Goal: Information Seeking & Learning: Learn about a topic

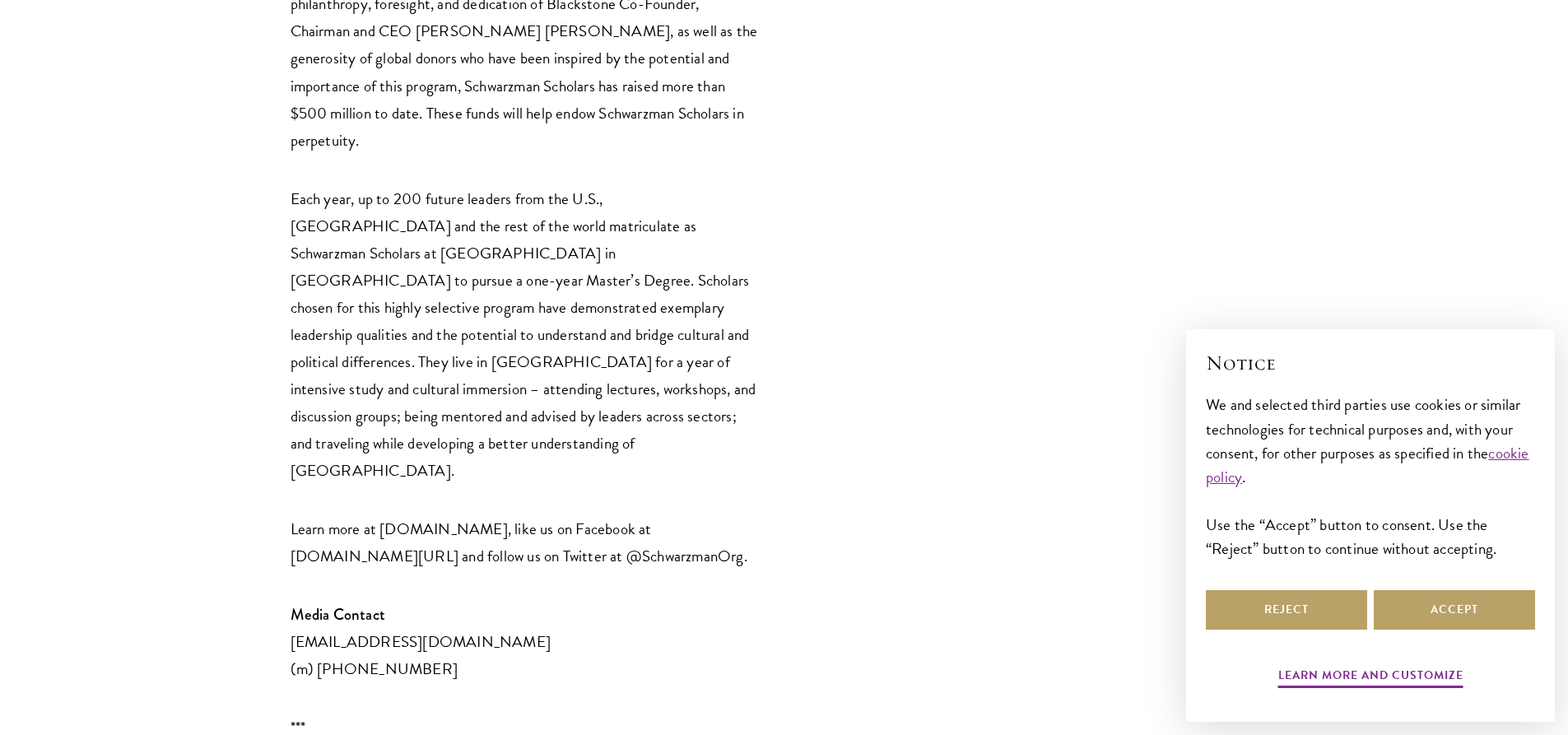
scroll to position [3623, 0]
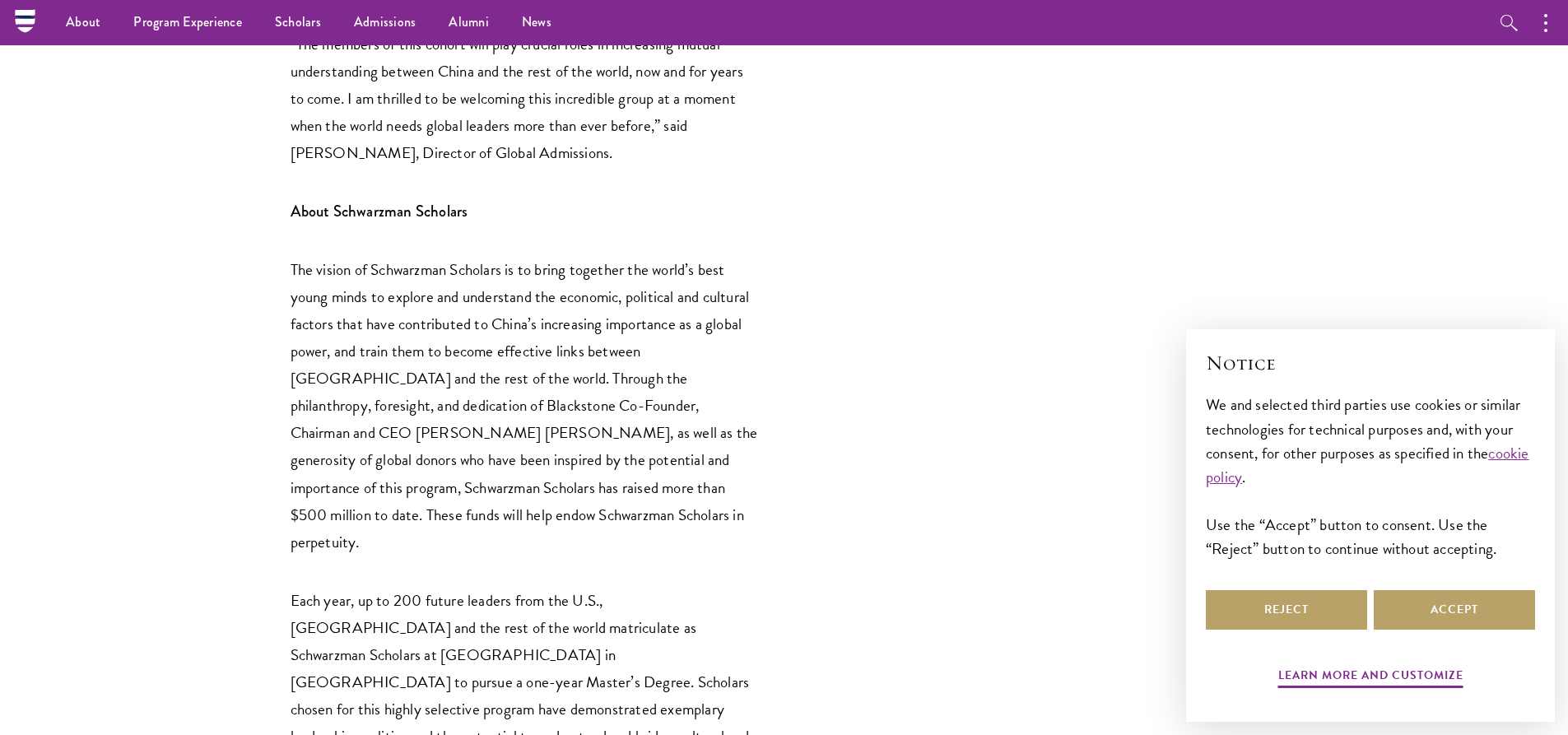
drag, startPoint x: 682, startPoint y: 478, endPoint x: 618, endPoint y: 176, distance: 308.7
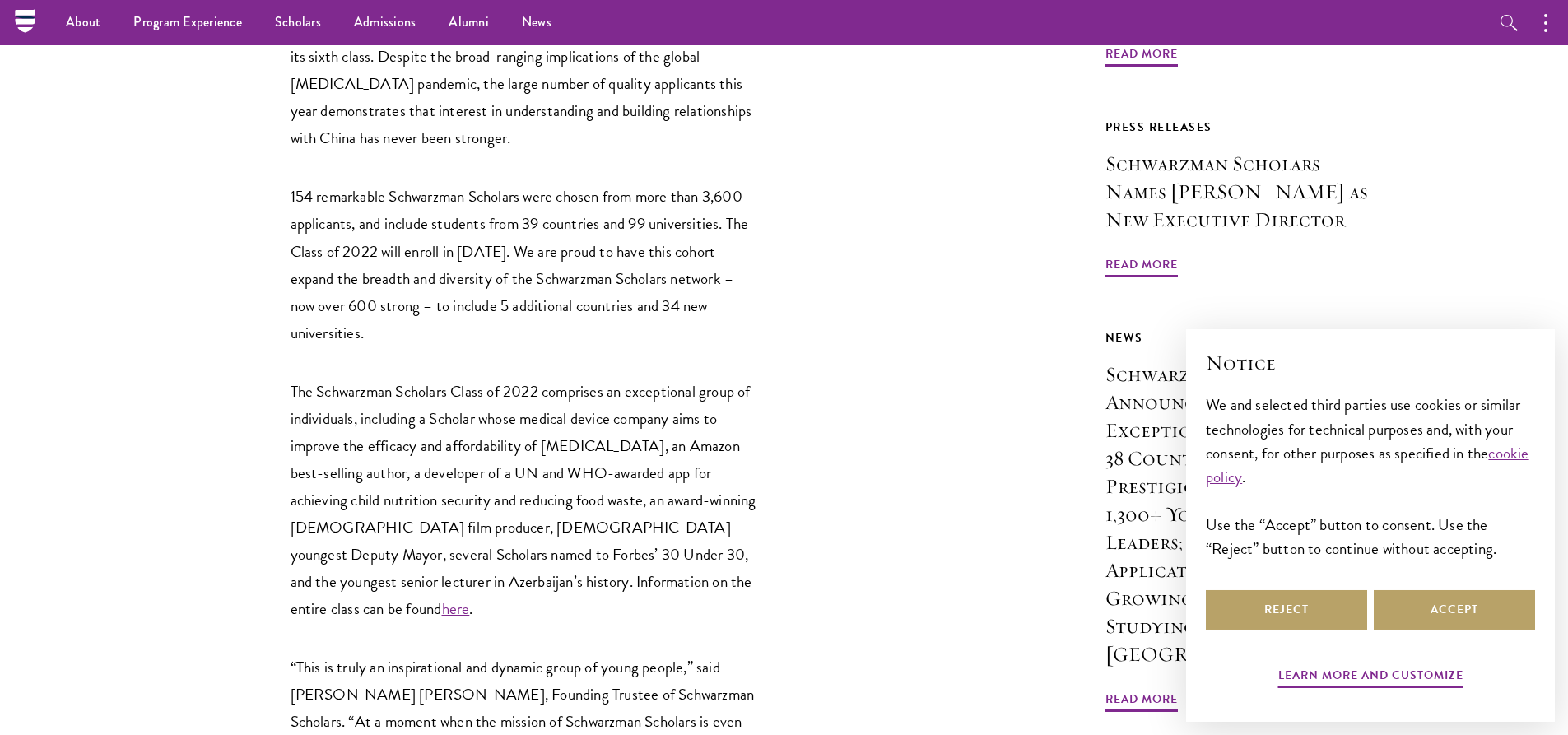
scroll to position [776, 0]
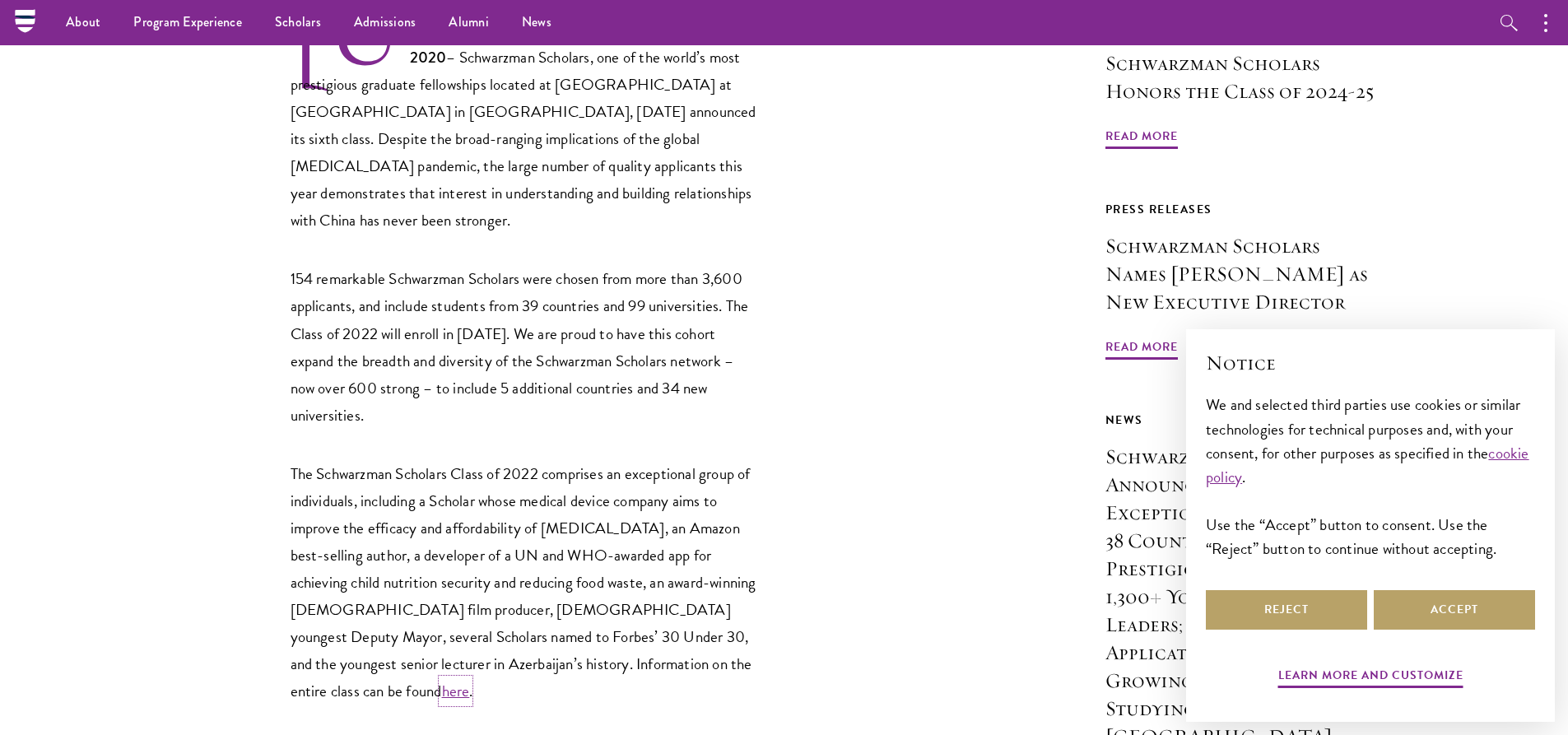
click at [470, 679] on link "here" at bounding box center [455, 691] width 28 height 24
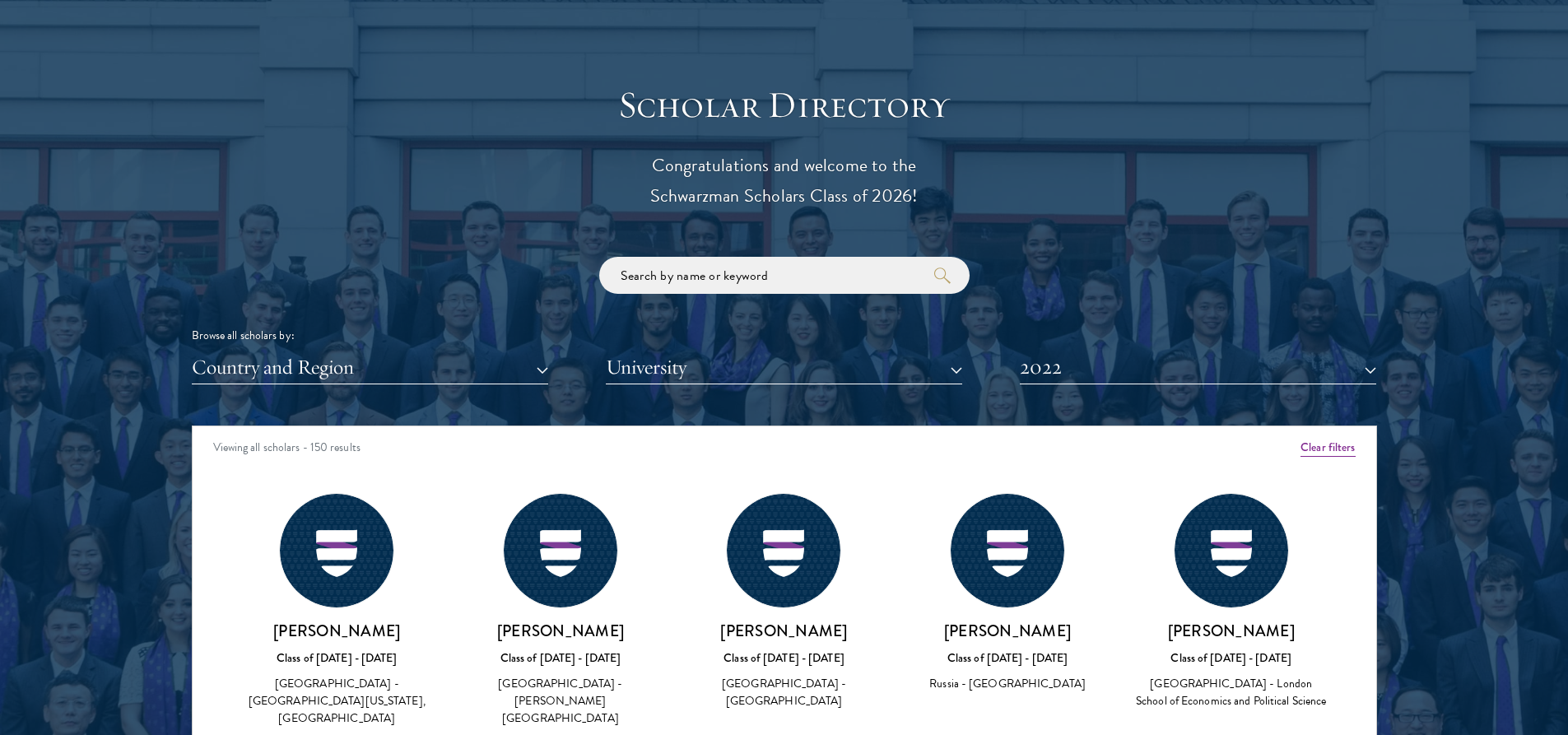
scroll to position [1760, 0]
click at [149, 517] on div at bounding box center [784, 501] width 1568 height 1002
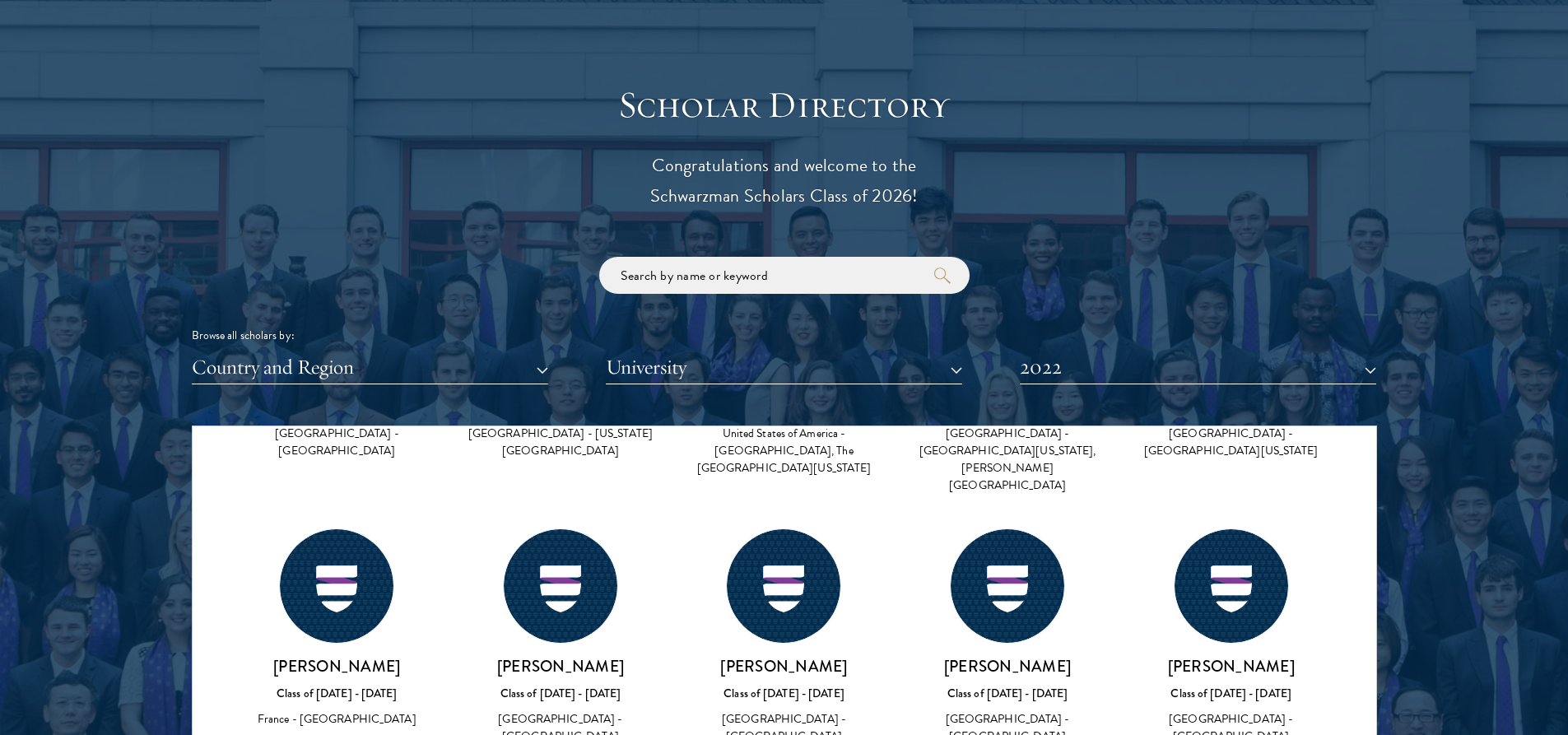
scroll to position [4132, 0]
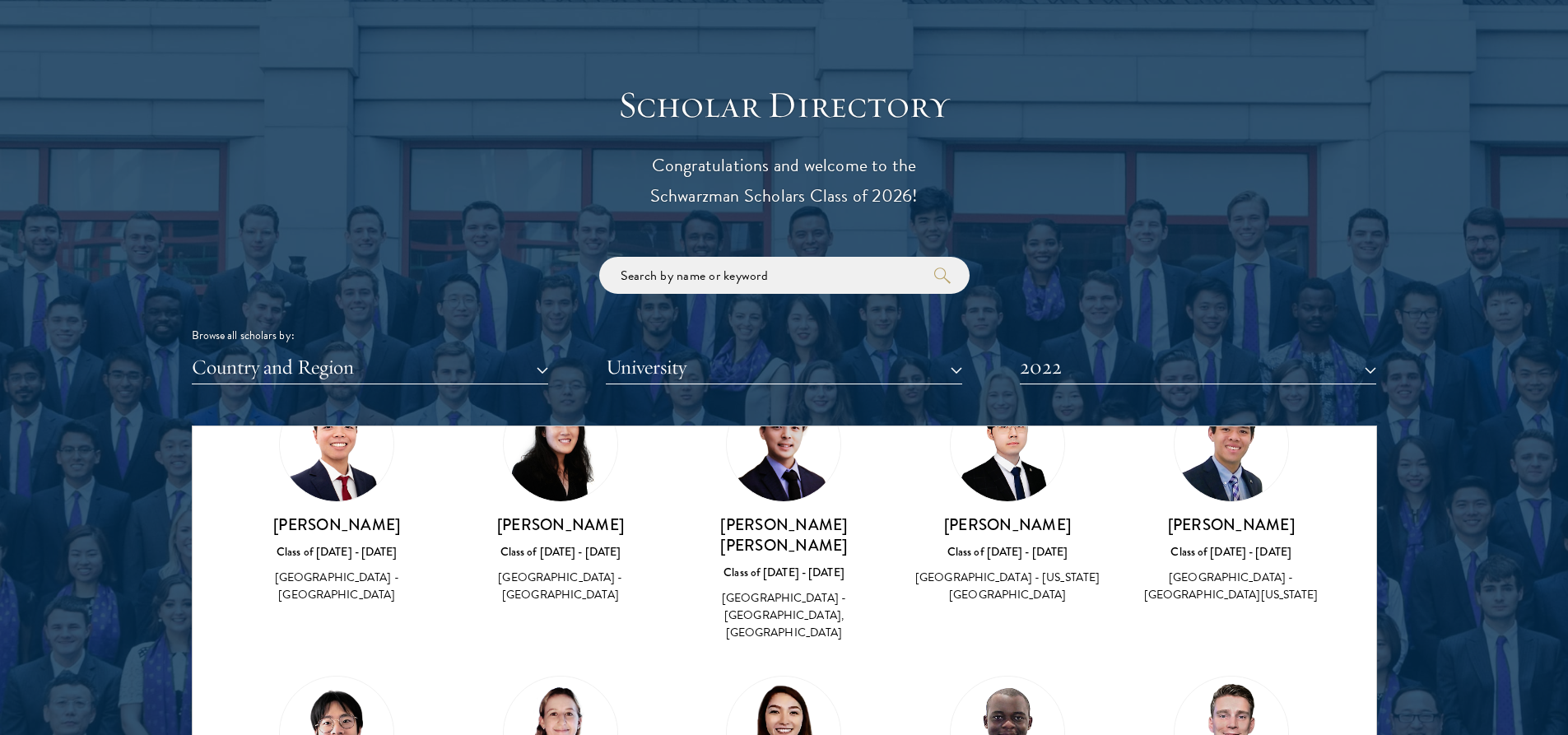
click at [775, 677] on img at bounding box center [783, 733] width 113 height 113
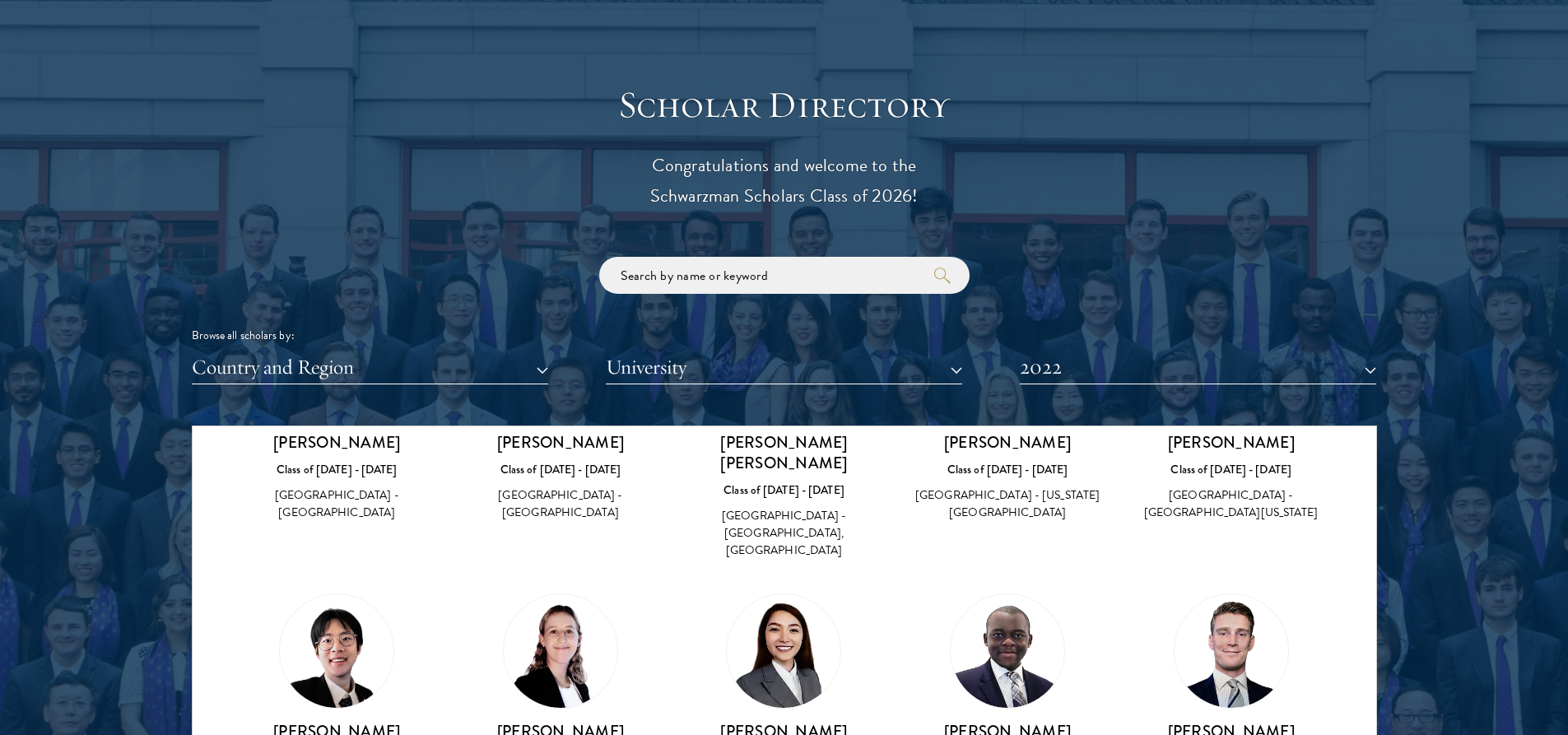
scroll to position [5946, 0]
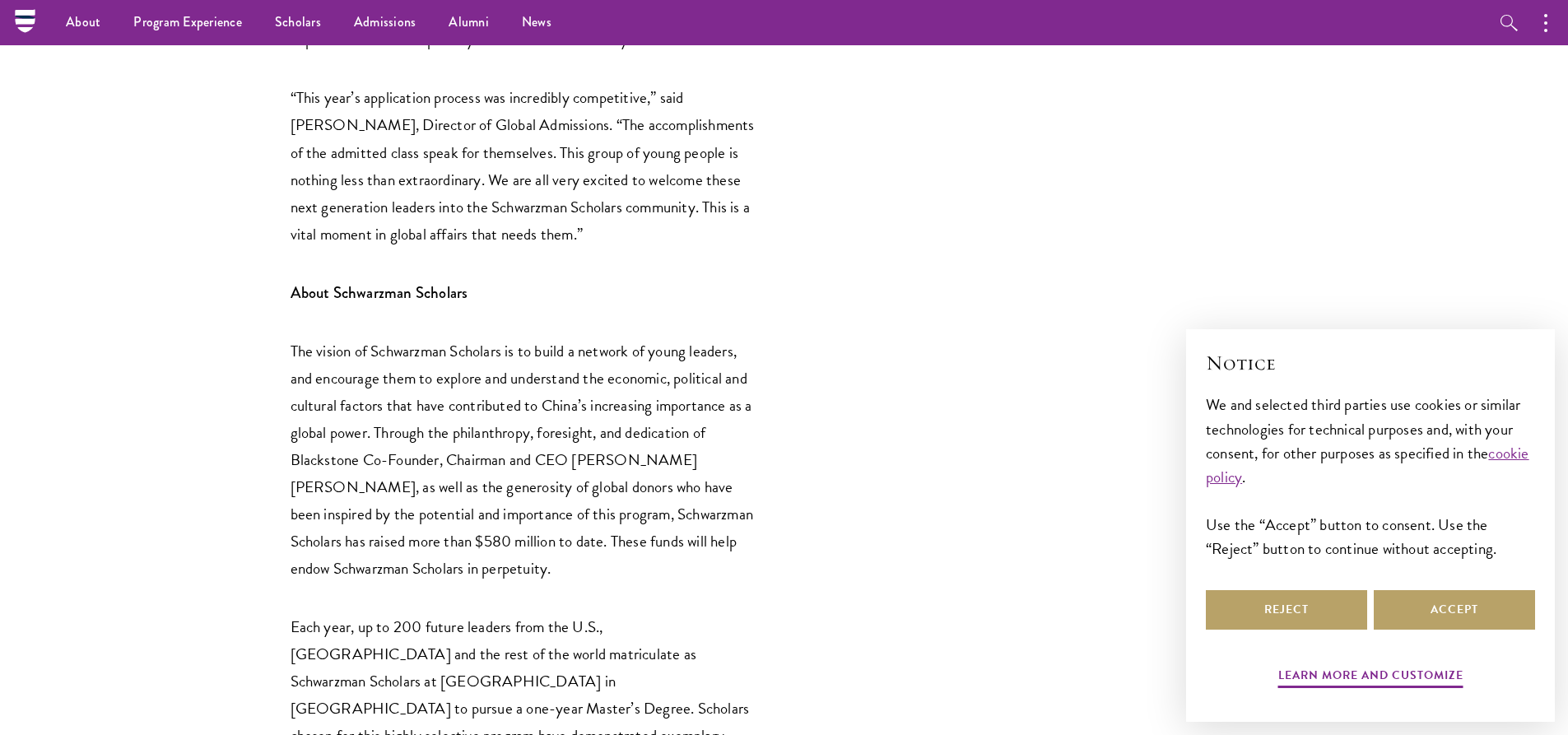
scroll to position [1449, 0]
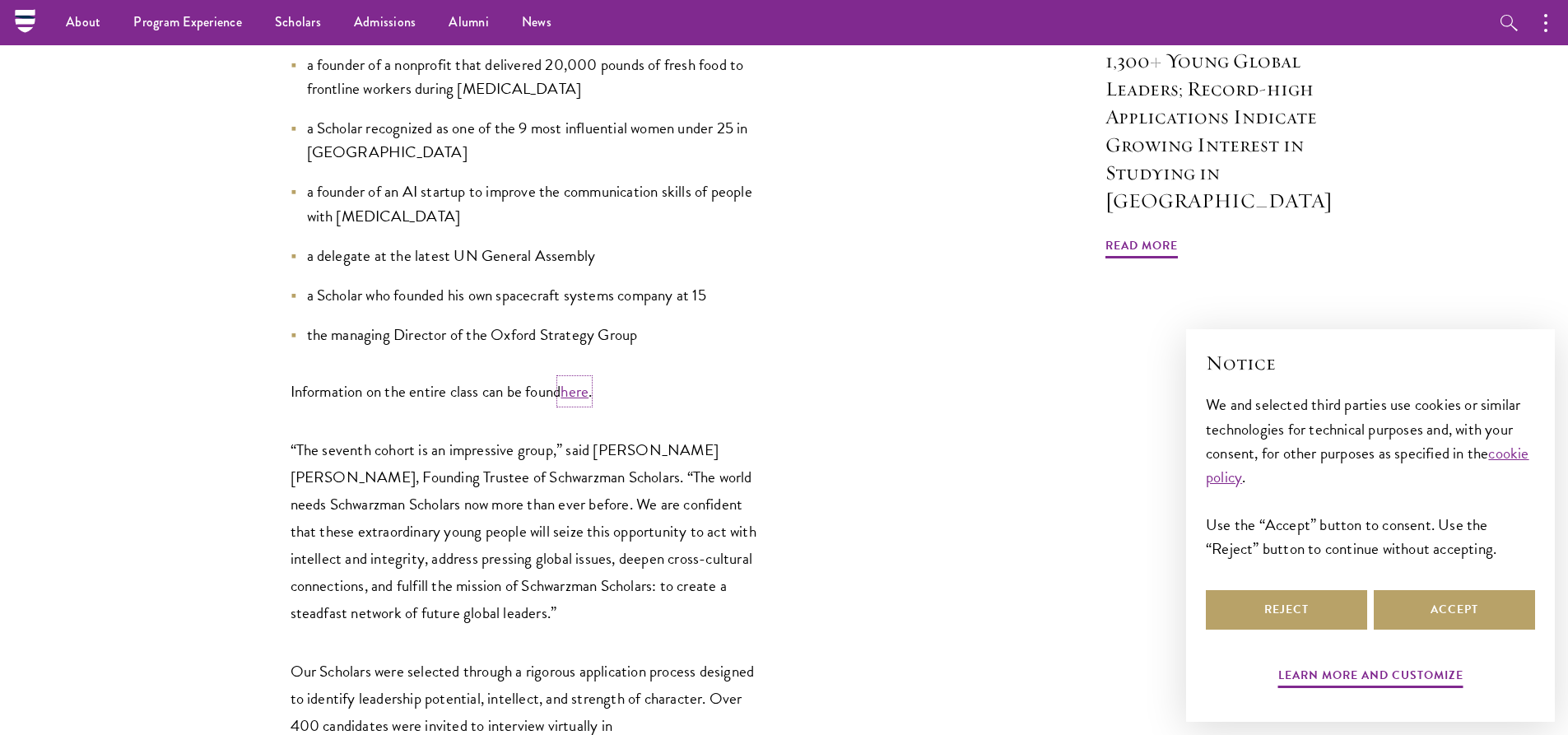
click at [578, 379] on link "here" at bounding box center [574, 391] width 28 height 24
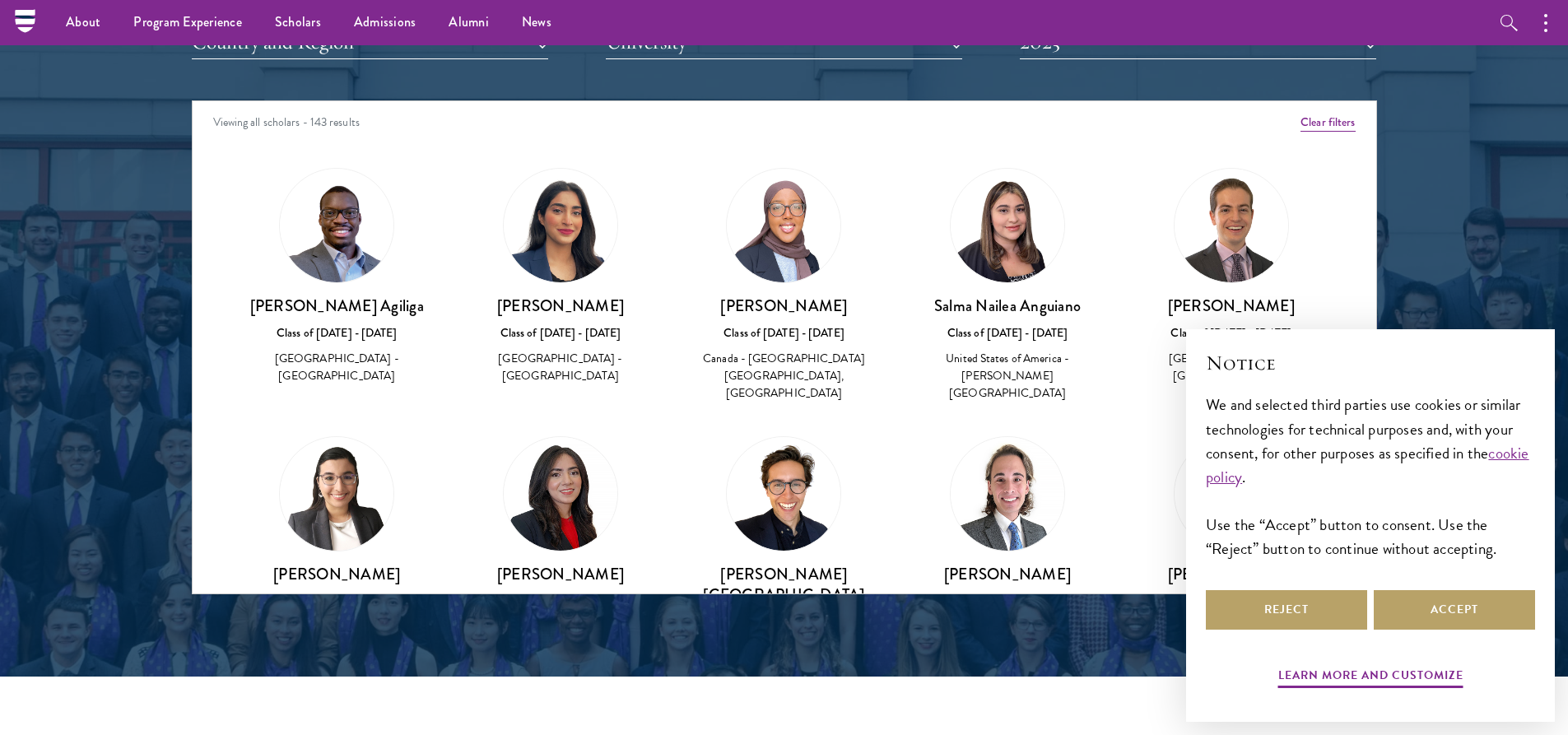
scroll to position [1926, 0]
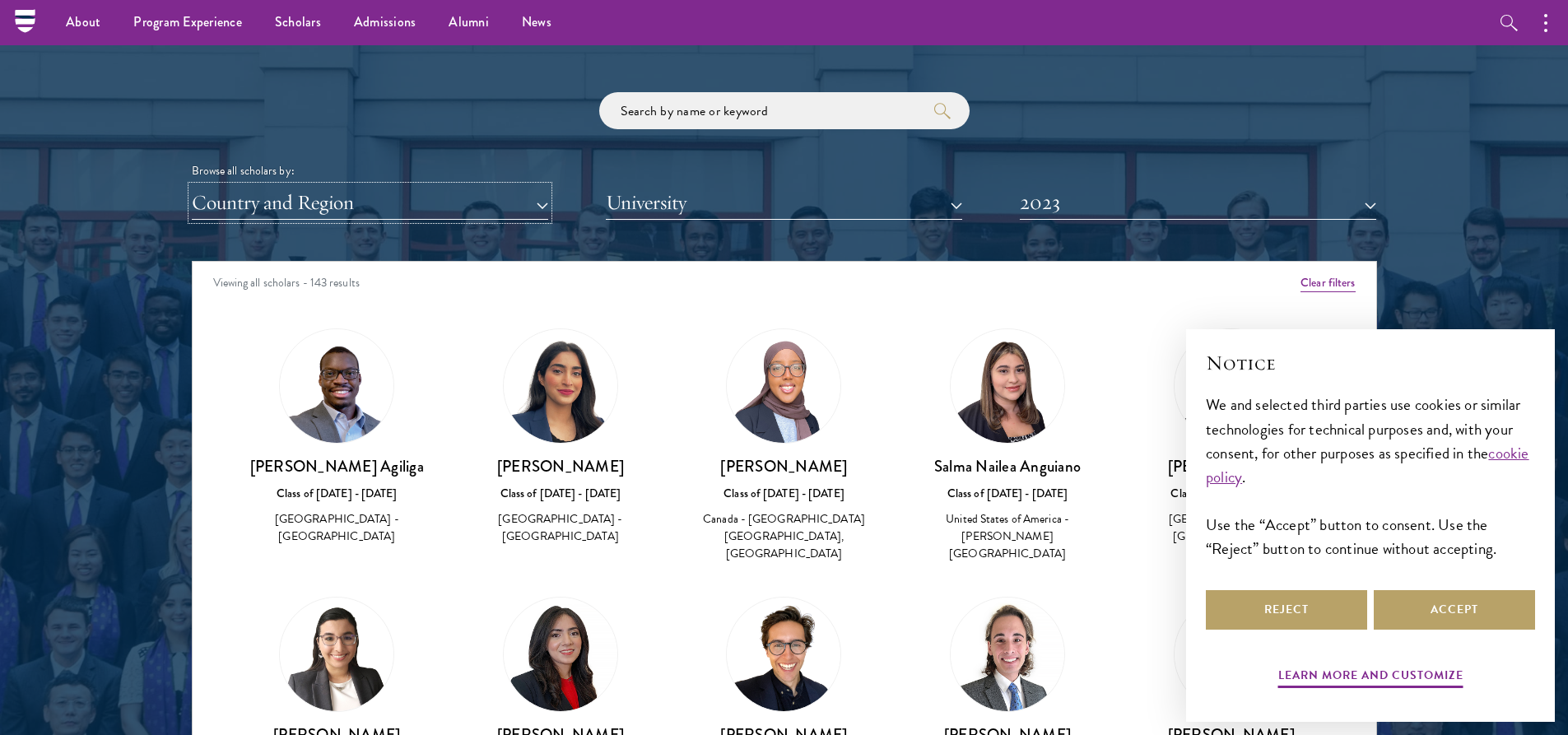
click at [484, 212] on button "Country and Region" at bounding box center [369, 202] width 357 height 34
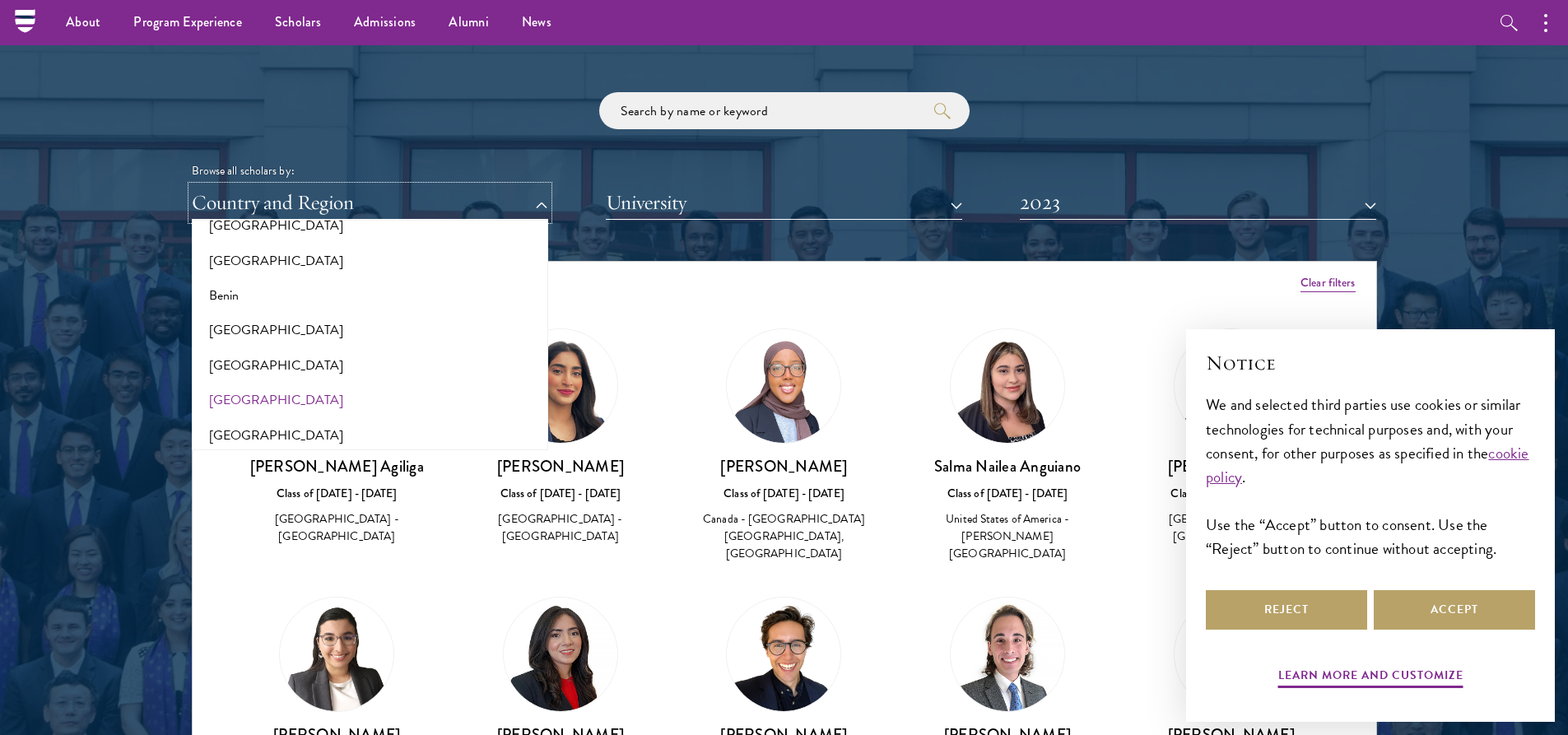
scroll to position [330, 0]
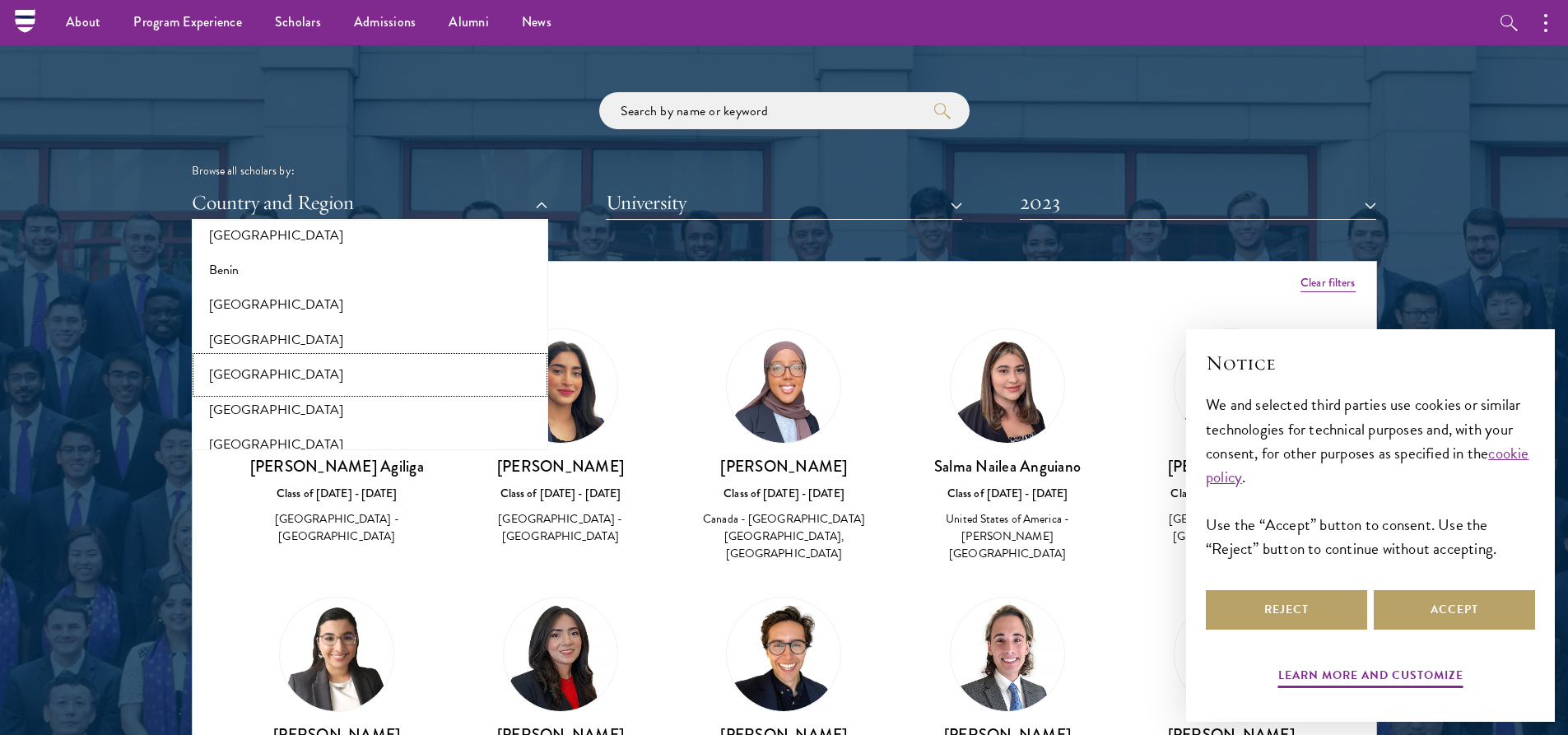
click at [230, 378] on button "[GEOGRAPHIC_DATA]" at bounding box center [369, 374] width 346 height 35
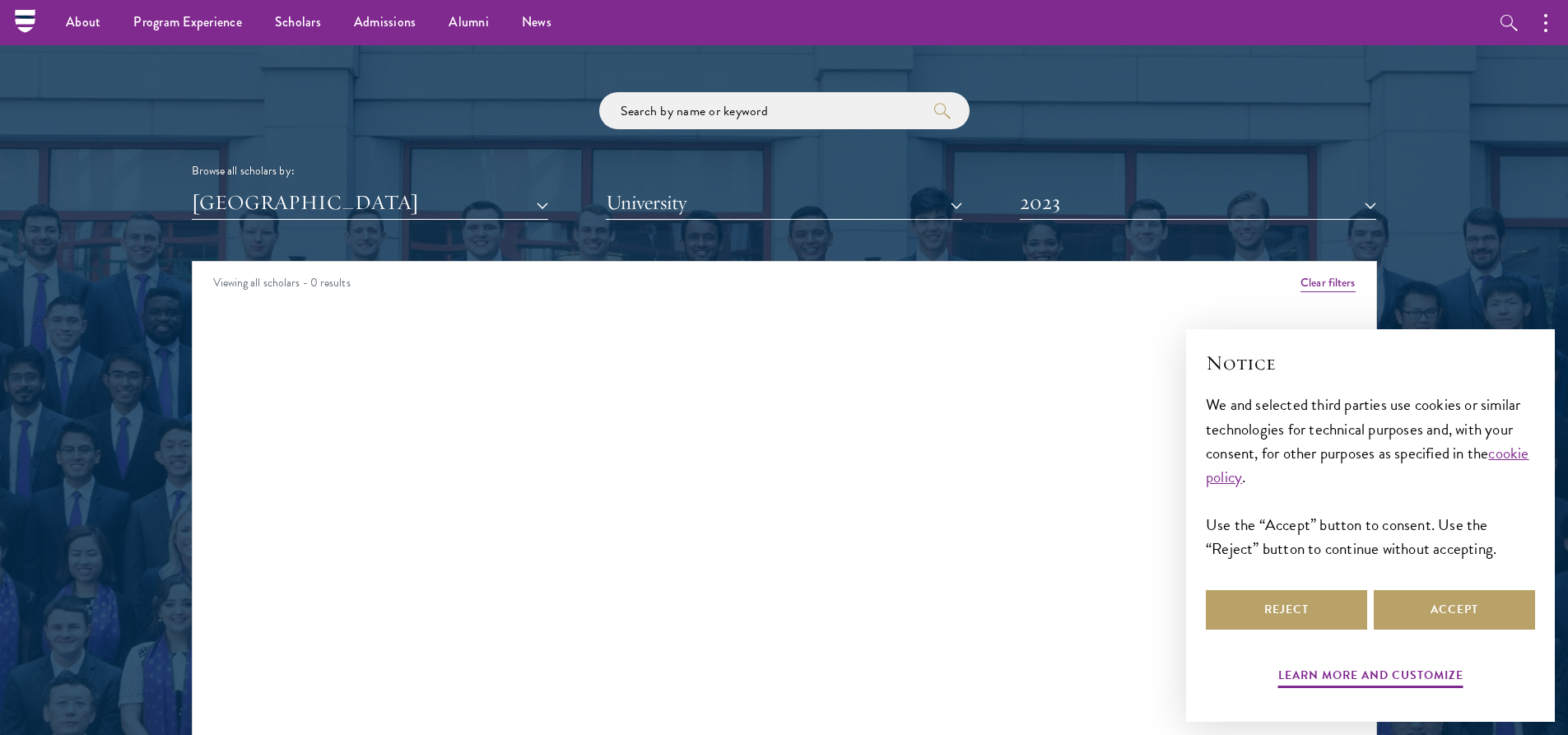
click at [130, 452] on div at bounding box center [784, 337] width 1568 height 1002
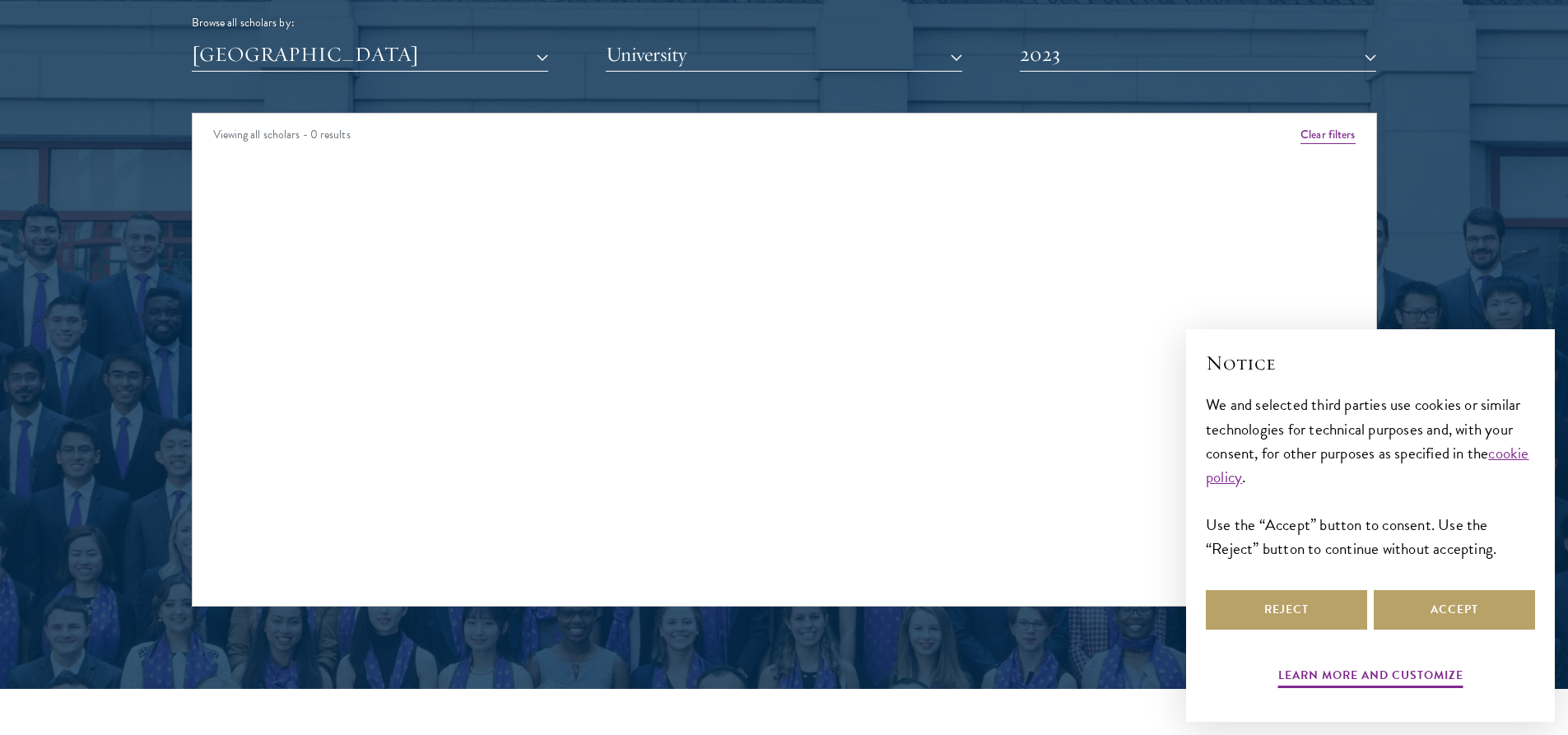
scroll to position [1926, 0]
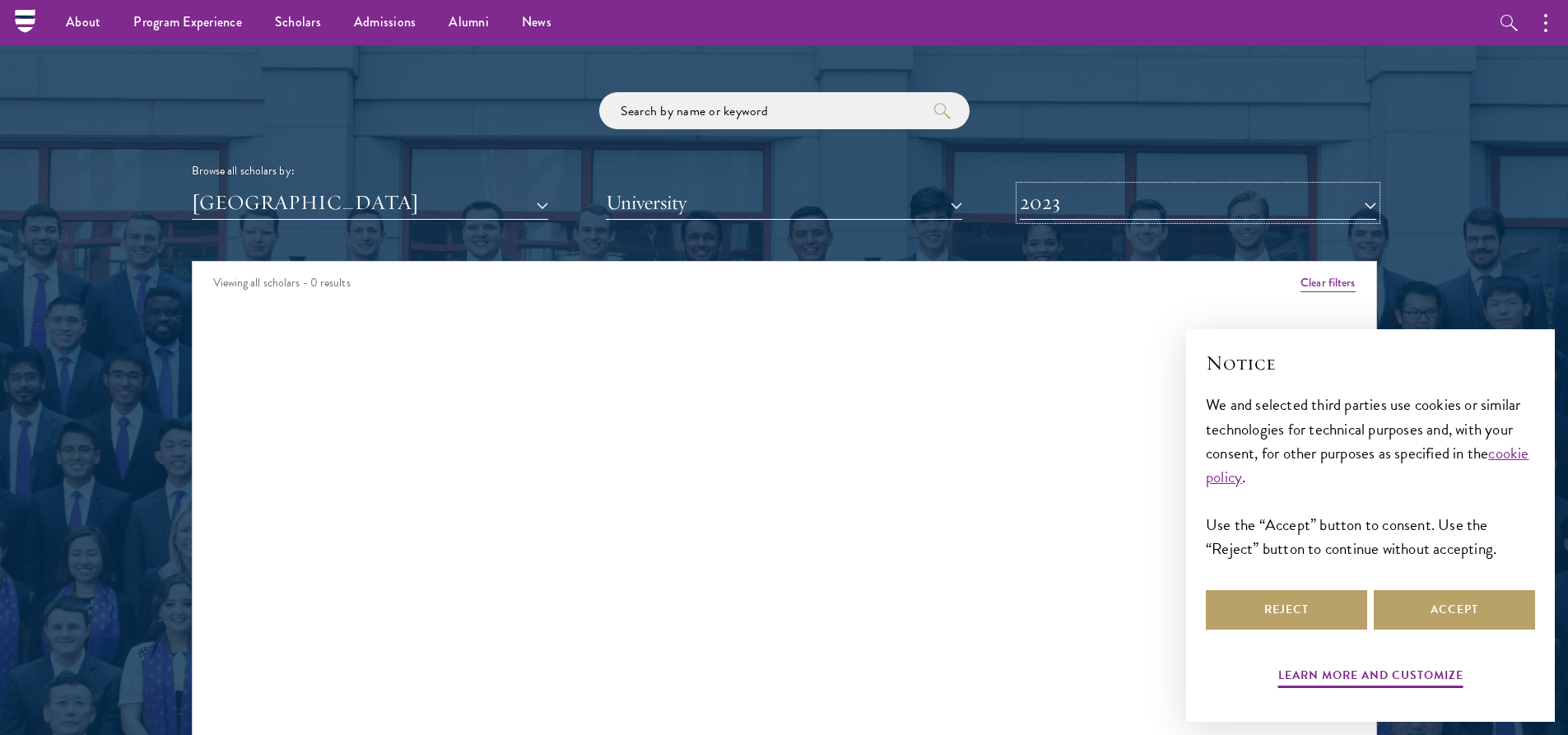
click at [1086, 202] on button "2023" at bounding box center [1198, 202] width 357 height 34
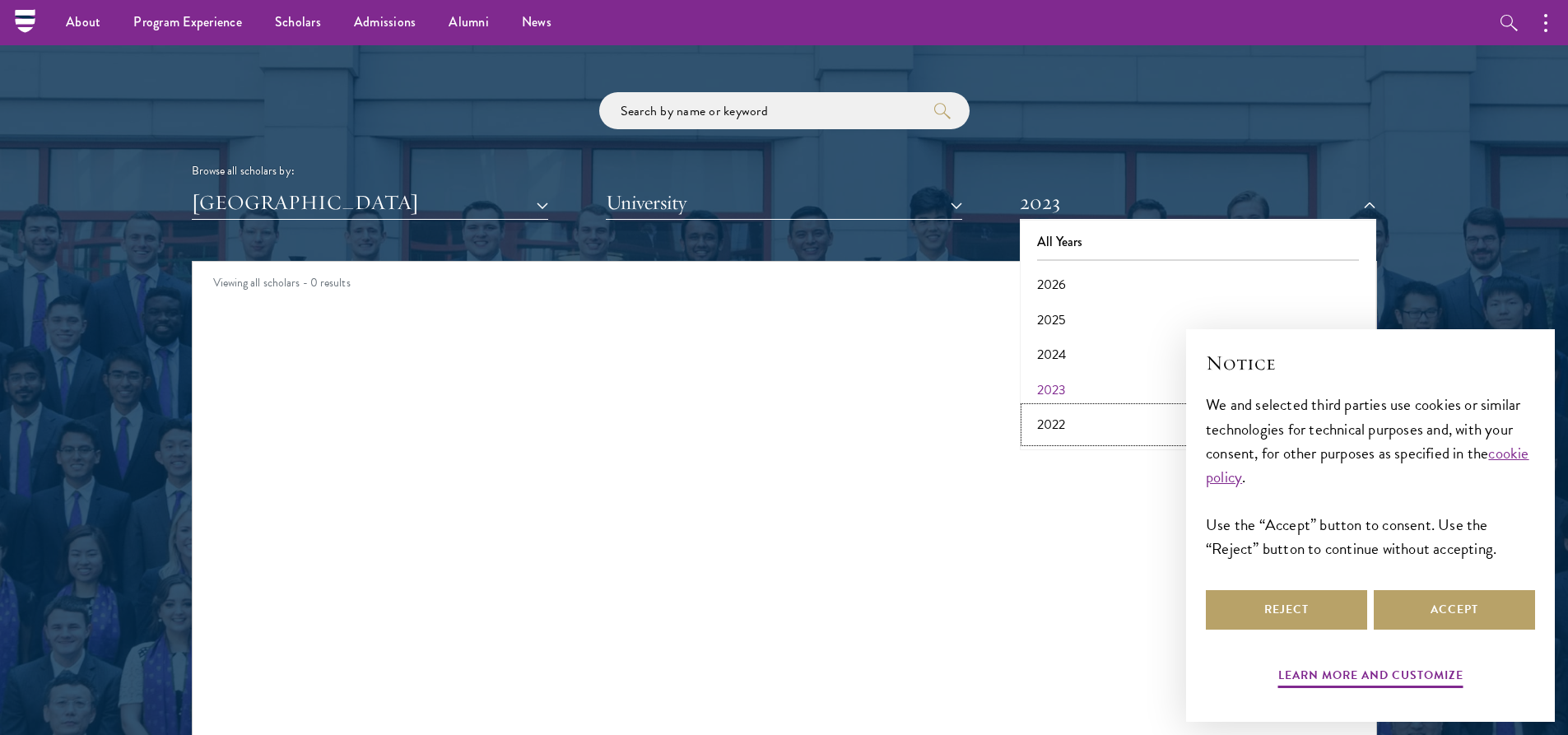
click at [1069, 424] on button "2022" at bounding box center [1198, 425] width 346 height 35
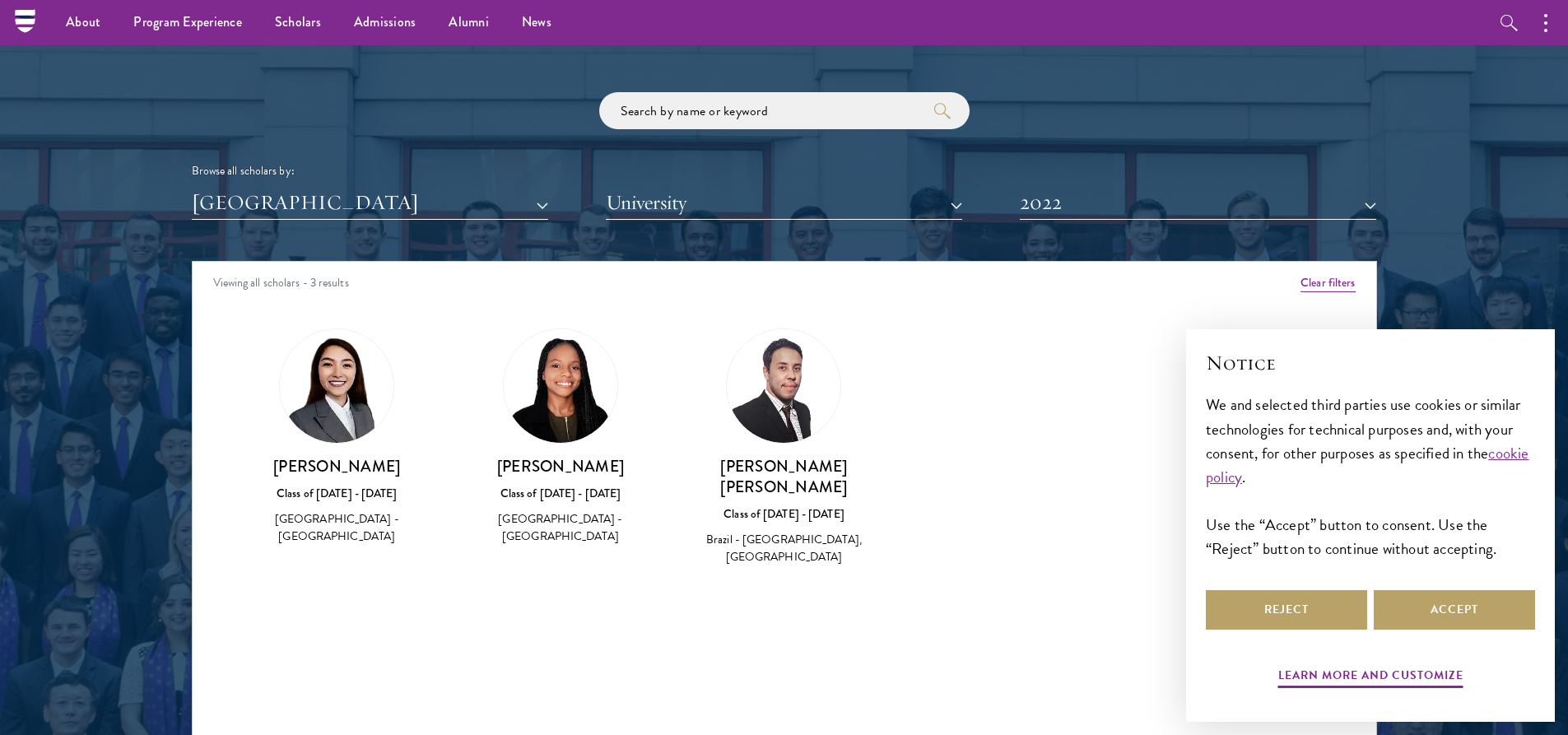
click at [334, 417] on img at bounding box center [335, 386] width 113 height 113
click at [327, 379] on img at bounding box center [335, 386] width 113 height 113
drag, startPoint x: 327, startPoint y: 379, endPoint x: 285, endPoint y: 469, distance: 99.3
click at [285, 469] on h3 "Susana Machado" at bounding box center [337, 466] width 191 height 20
drag, startPoint x: 280, startPoint y: 468, endPoint x: 396, endPoint y: 468, distance: 116.0
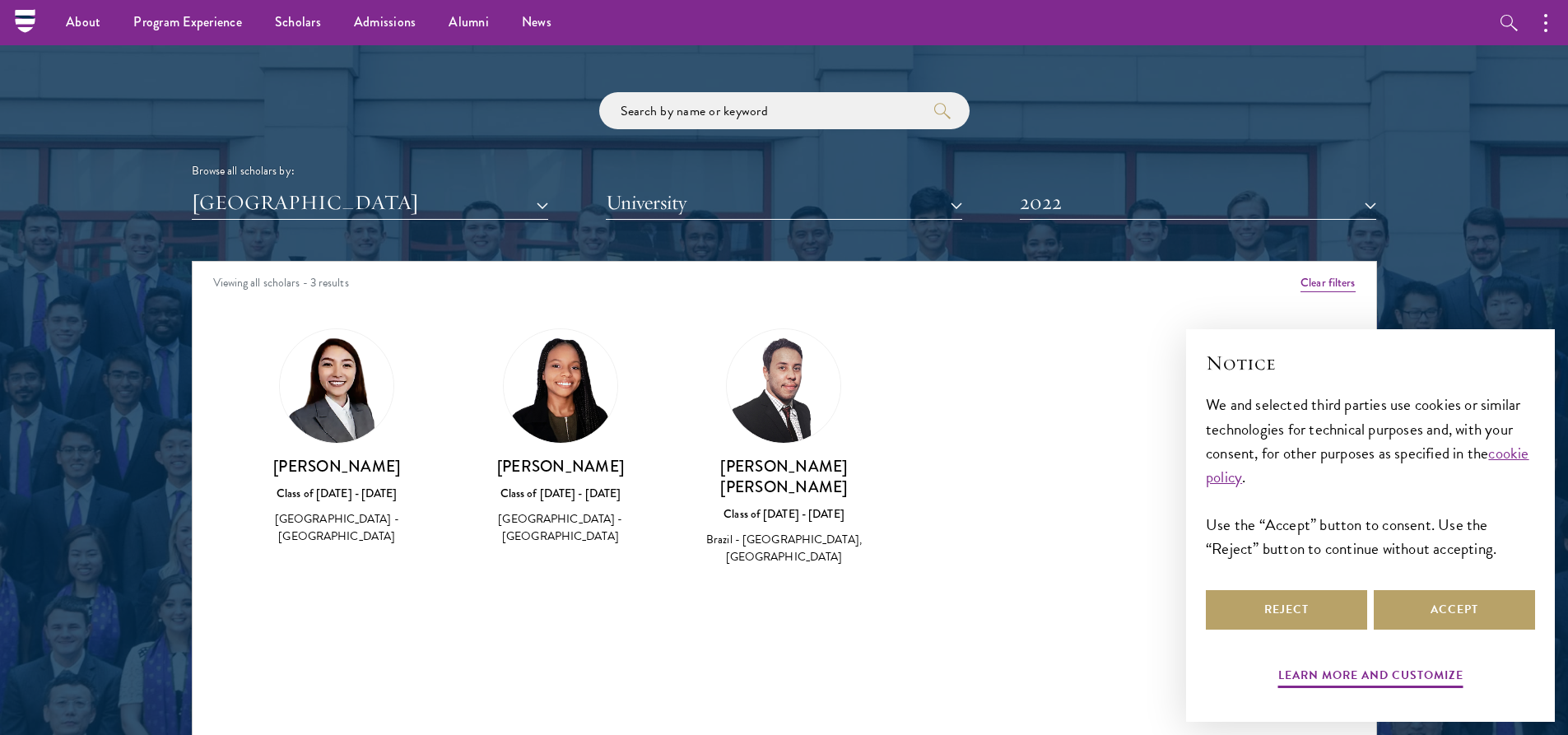
click at [396, 468] on h3 "Susana Machado" at bounding box center [337, 466] width 191 height 20
copy h3 "Susana Machado"
click at [1283, 211] on button "2022" at bounding box center [1198, 202] width 357 height 34
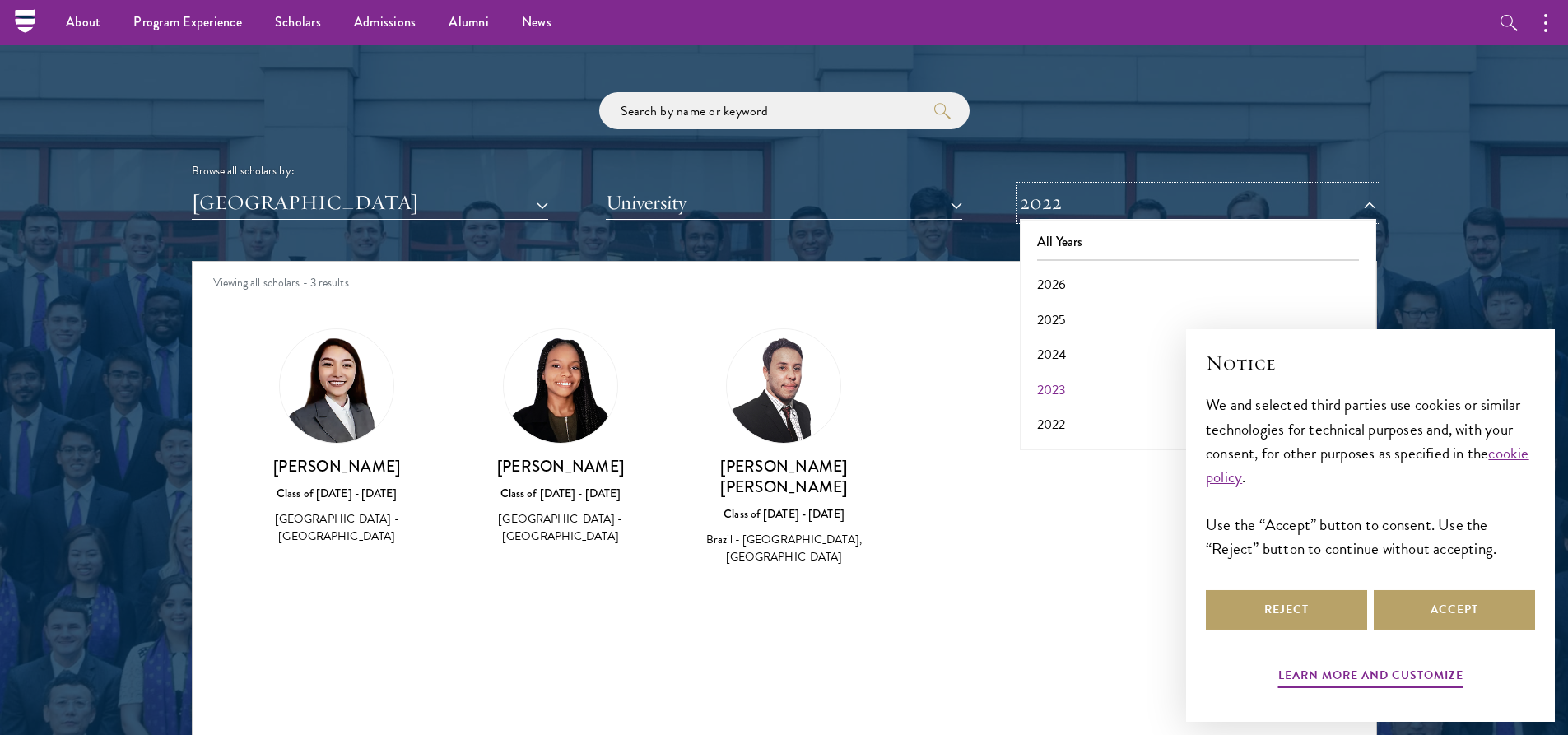
scroll to position [82, 0]
click at [1065, 363] on button "2021" at bounding box center [1198, 377] width 346 height 35
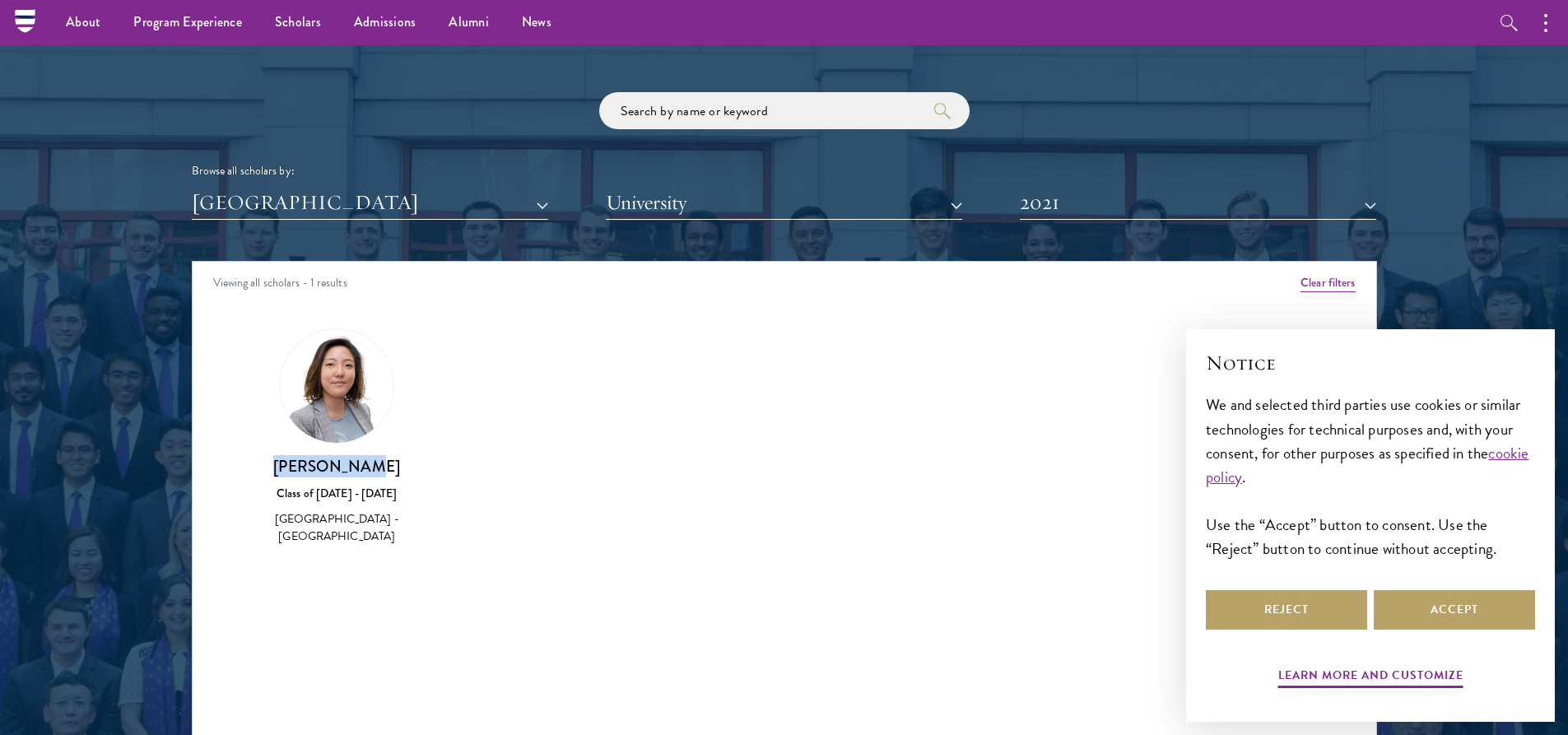
drag, startPoint x: 297, startPoint y: 452, endPoint x: 417, endPoint y: 475, distance: 122.2
click at [417, 475] on div "Paulina Cho Class of 2020 - 2021 Brazil - Universidade de São Paulo" at bounding box center [337, 438] width 191 height 219
click at [1097, 212] on button "2021" at bounding box center [1198, 202] width 357 height 34
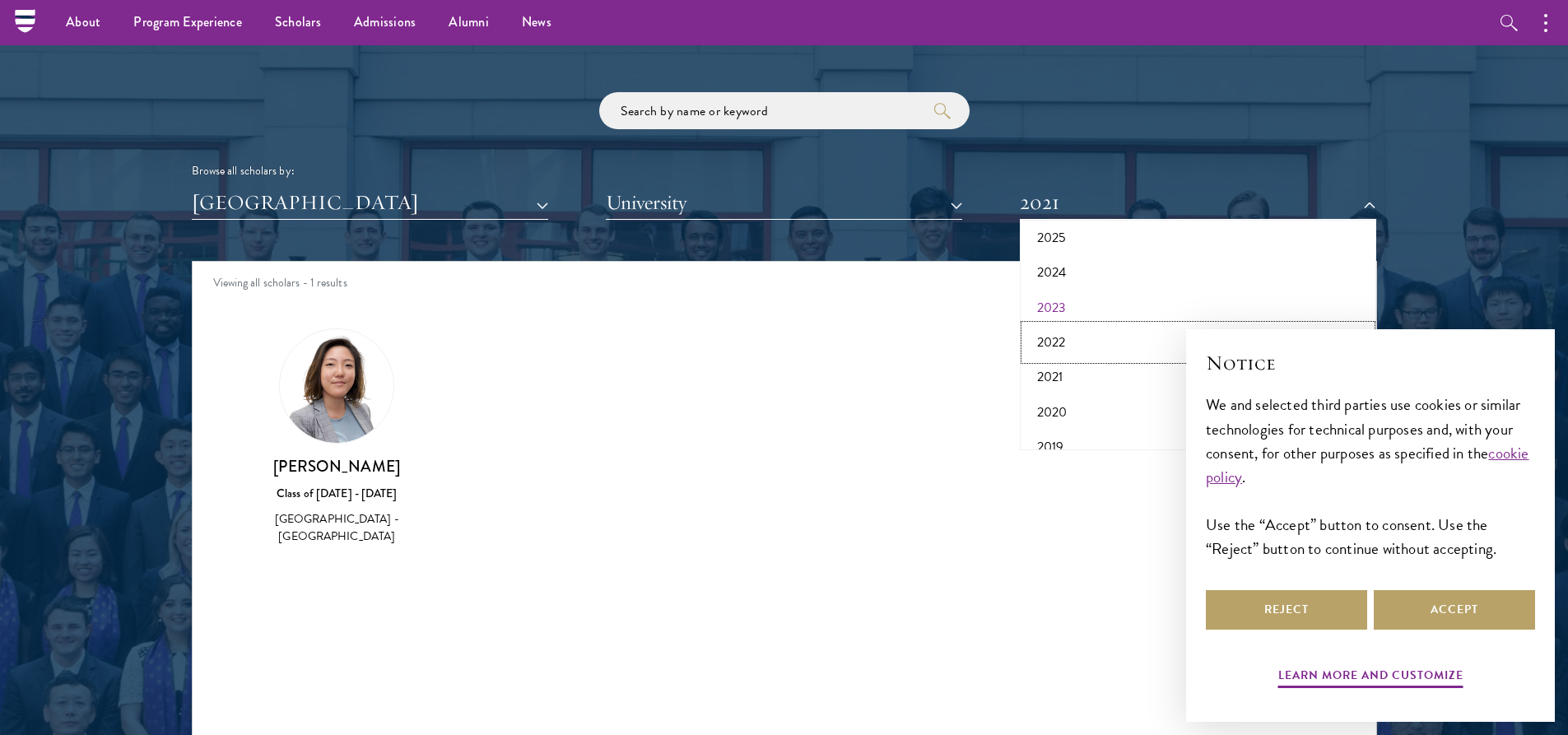
click at [1052, 337] on button "2022" at bounding box center [1198, 342] width 346 height 35
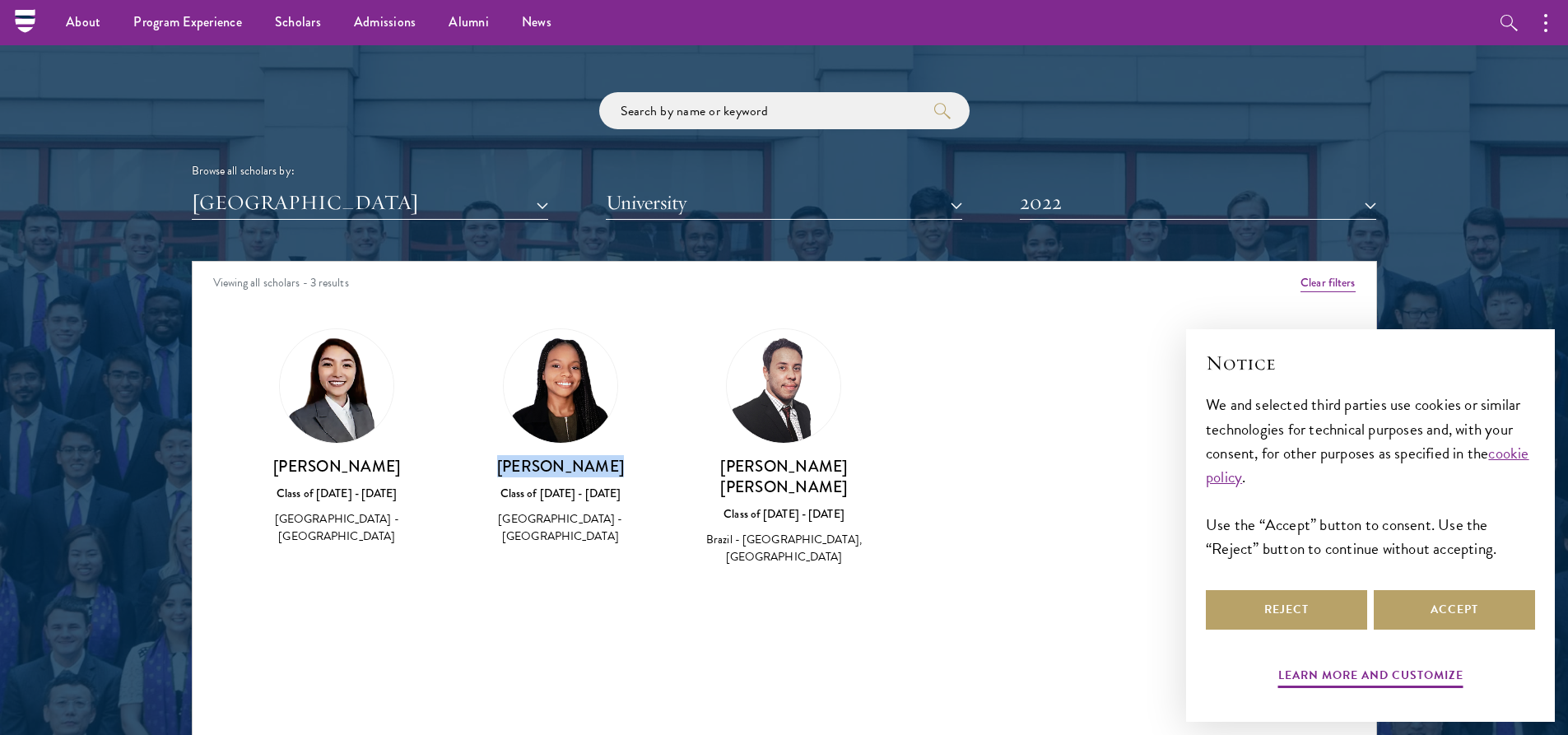
drag, startPoint x: 516, startPoint y: 469, endPoint x: 643, endPoint y: 471, distance: 127.0
click at [643, 471] on h3 "Eduarda Silva" at bounding box center [561, 466] width 191 height 20
copy h3 "Eduarda Silva"
click at [562, 375] on img at bounding box center [560, 386] width 113 height 113
